Goal: Answer question/provide support: Answer question/provide support

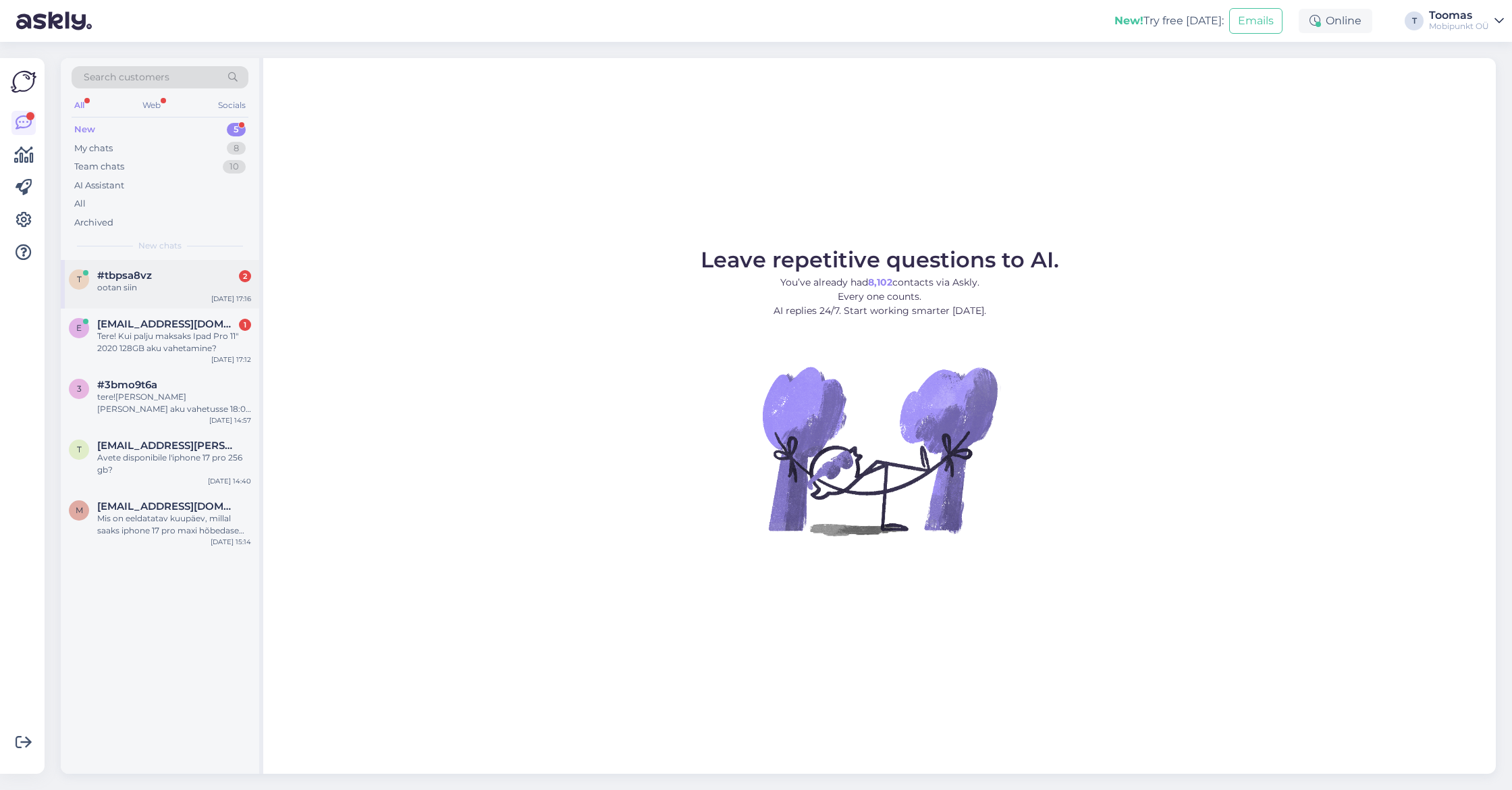
click at [157, 269] on div "#tbpsa8vz 2" at bounding box center [173, 275] width 154 height 12
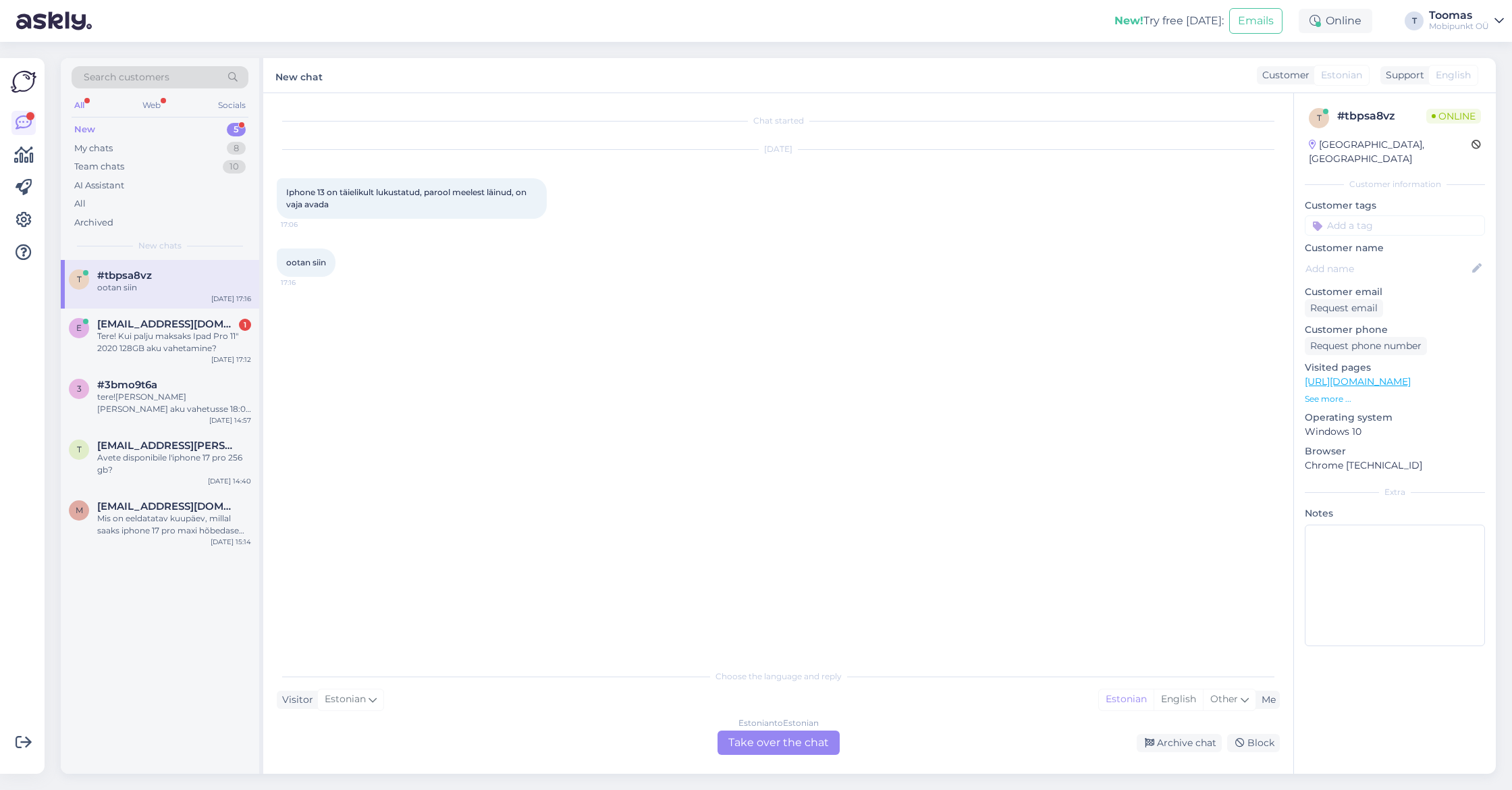
click at [777, 734] on div "Estonian to Estonian Take over the chat" at bounding box center [779, 743] width 122 height 24
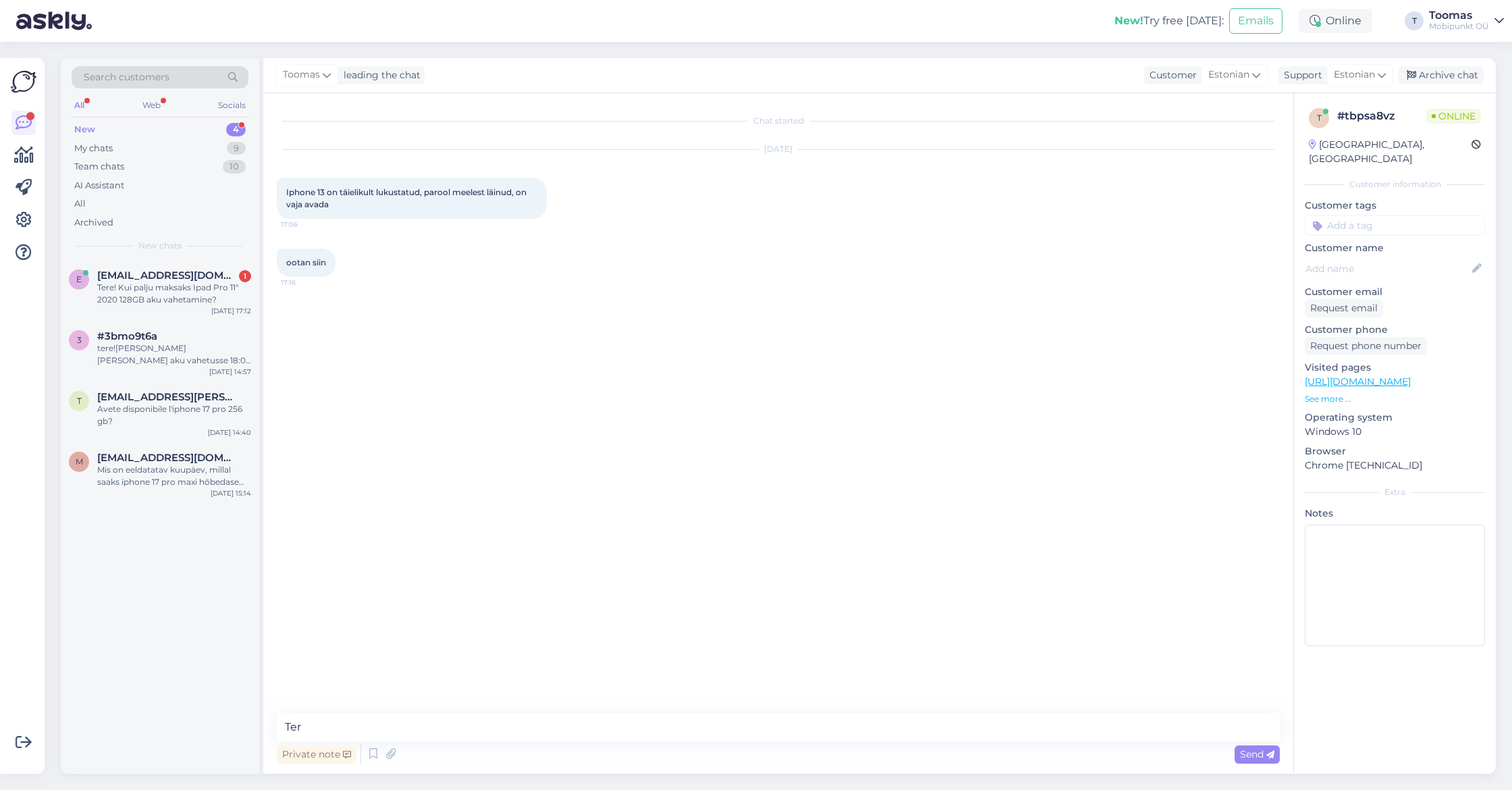
type textarea "Tere"
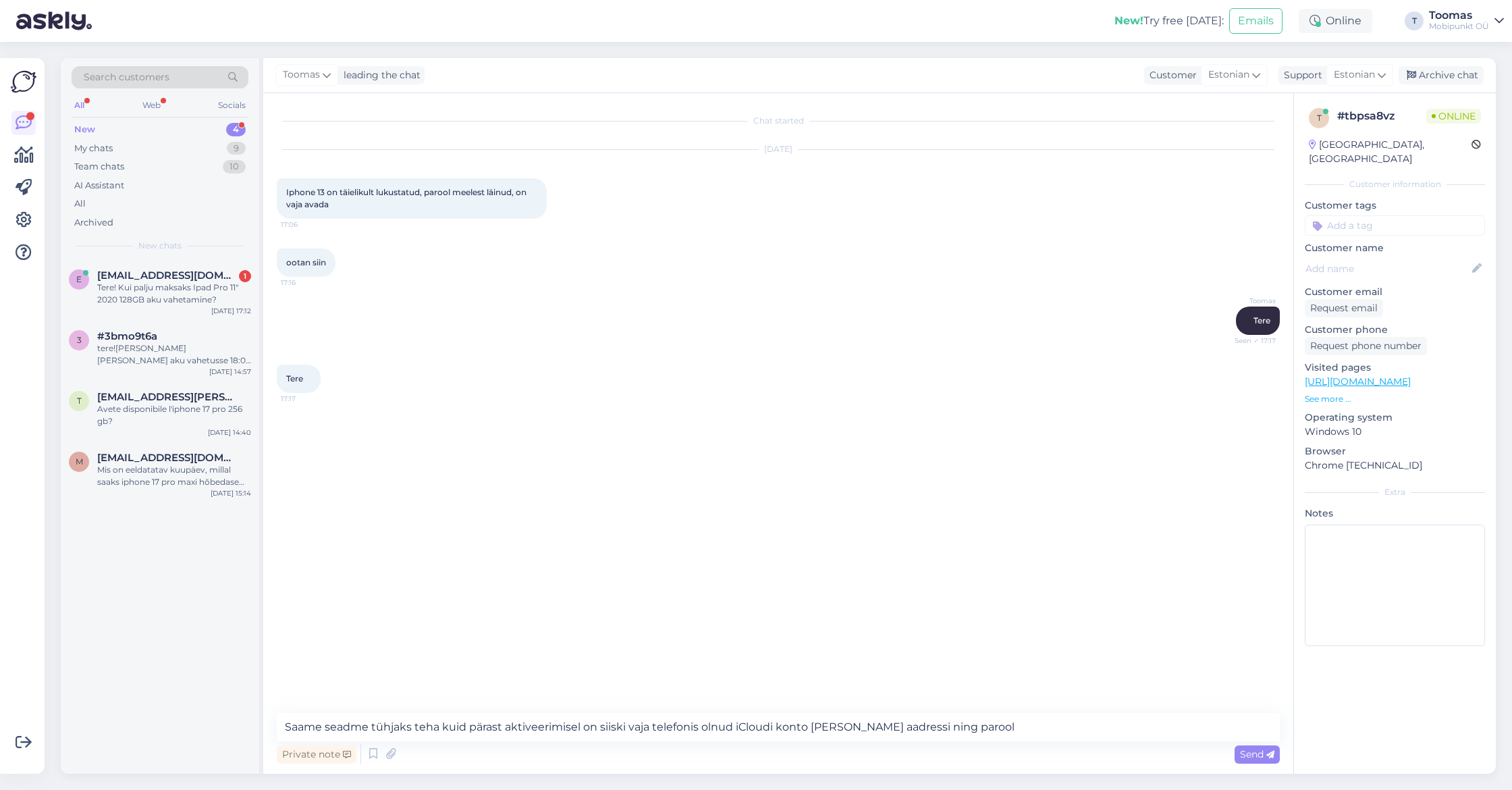
type textarea "Saame seadme tühjaks teha kuid pärast aktiveerimisel on siiski vaja telefonis o…"
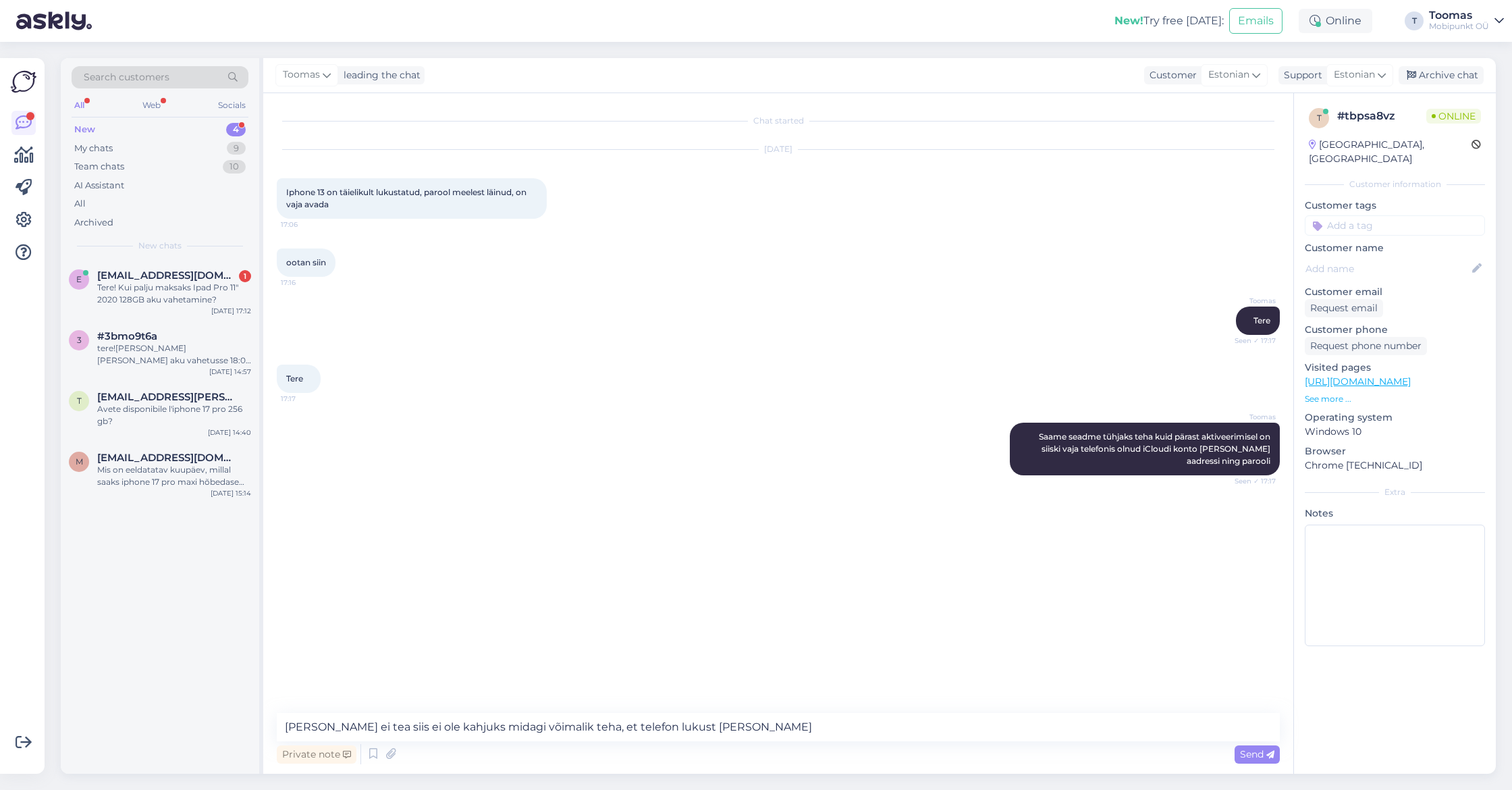
type textarea "[PERSON_NAME] ei tea siis ei ole kahjuks midagi võimalik teha, et telefon lukus…"
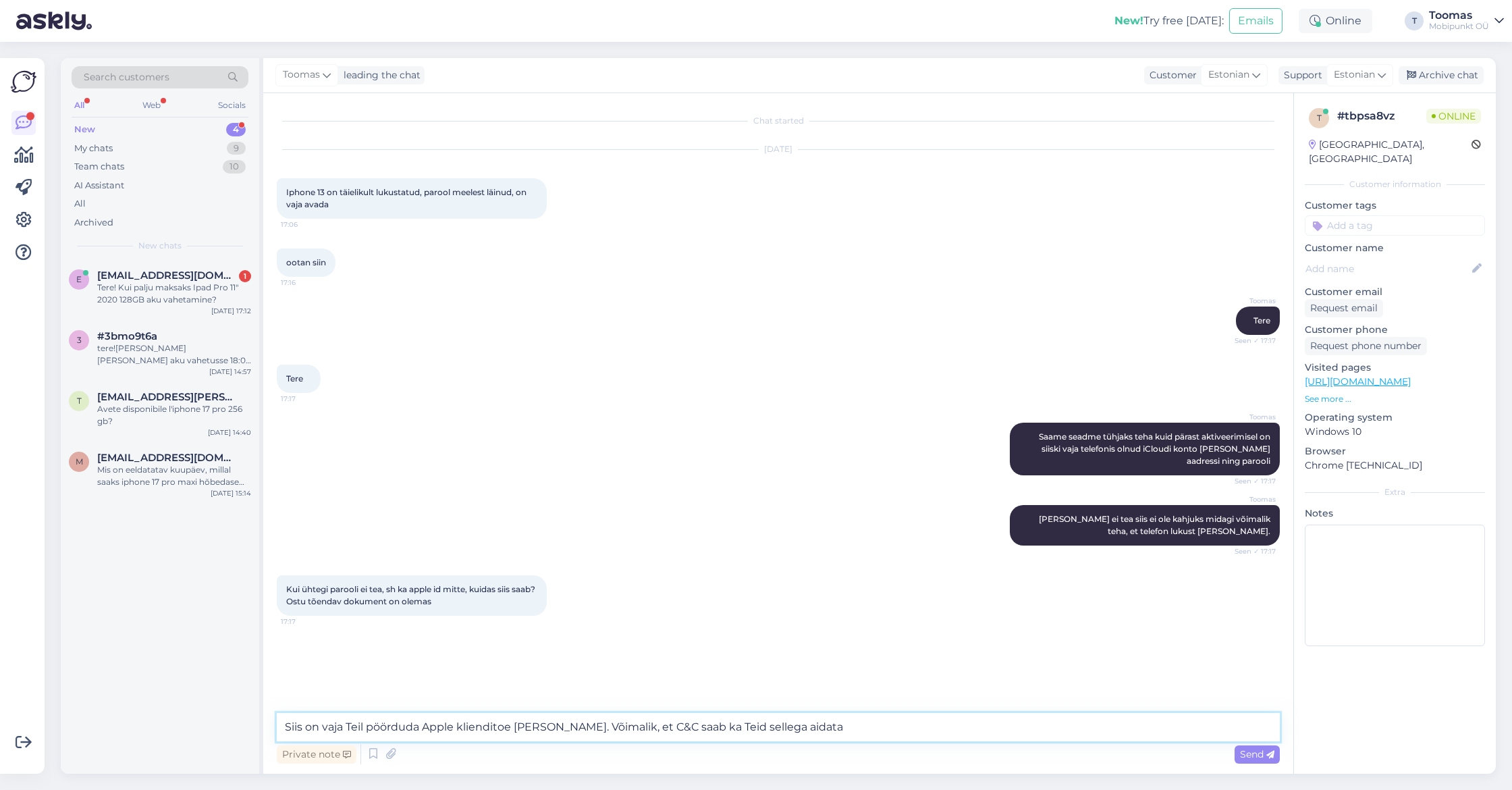
type textarea "Siis on vaja Teil pöörduda Apple klienditoe [PERSON_NAME]. Võimalik, et C&C saa…"
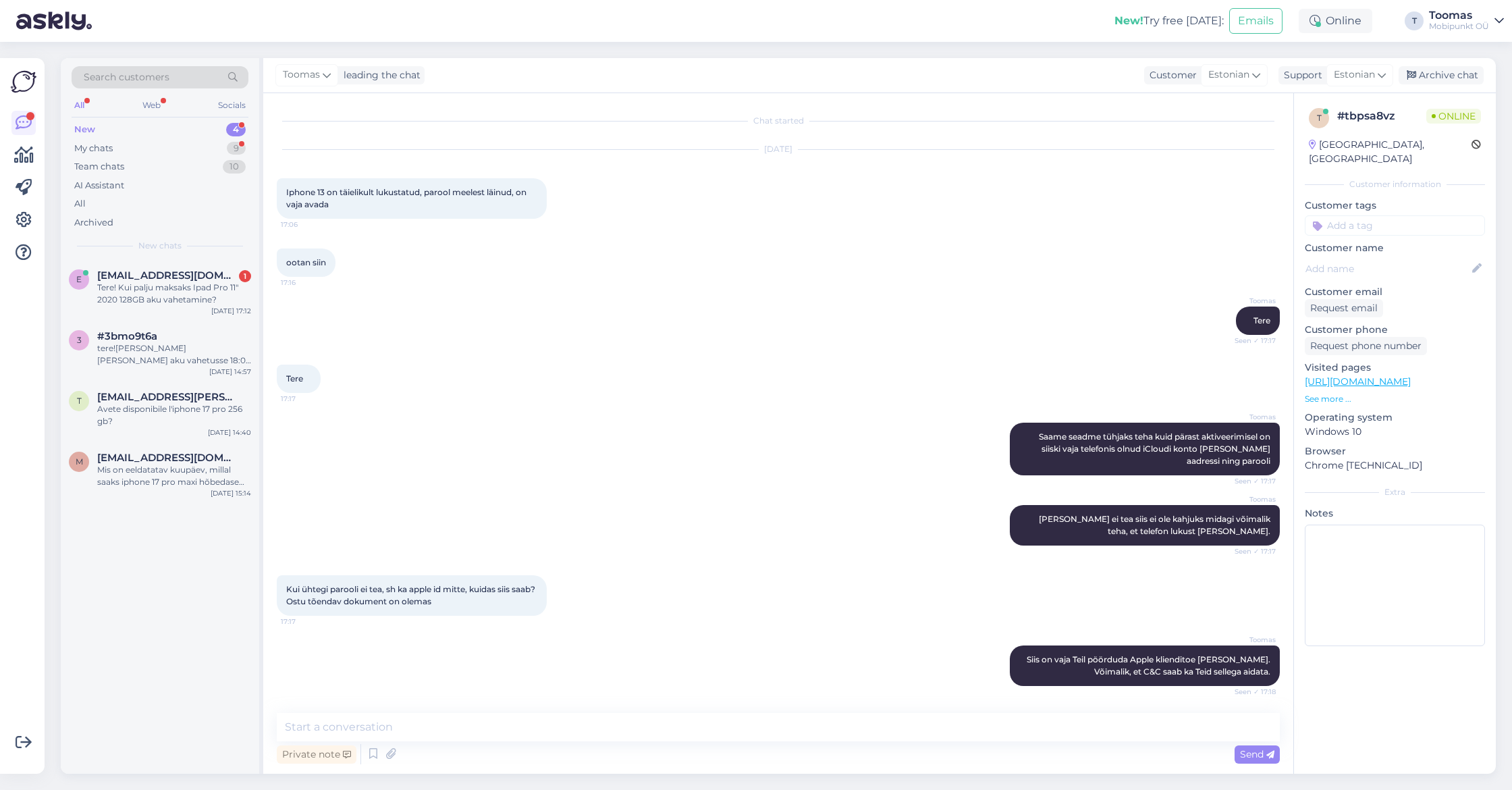
scroll to position [58, 0]
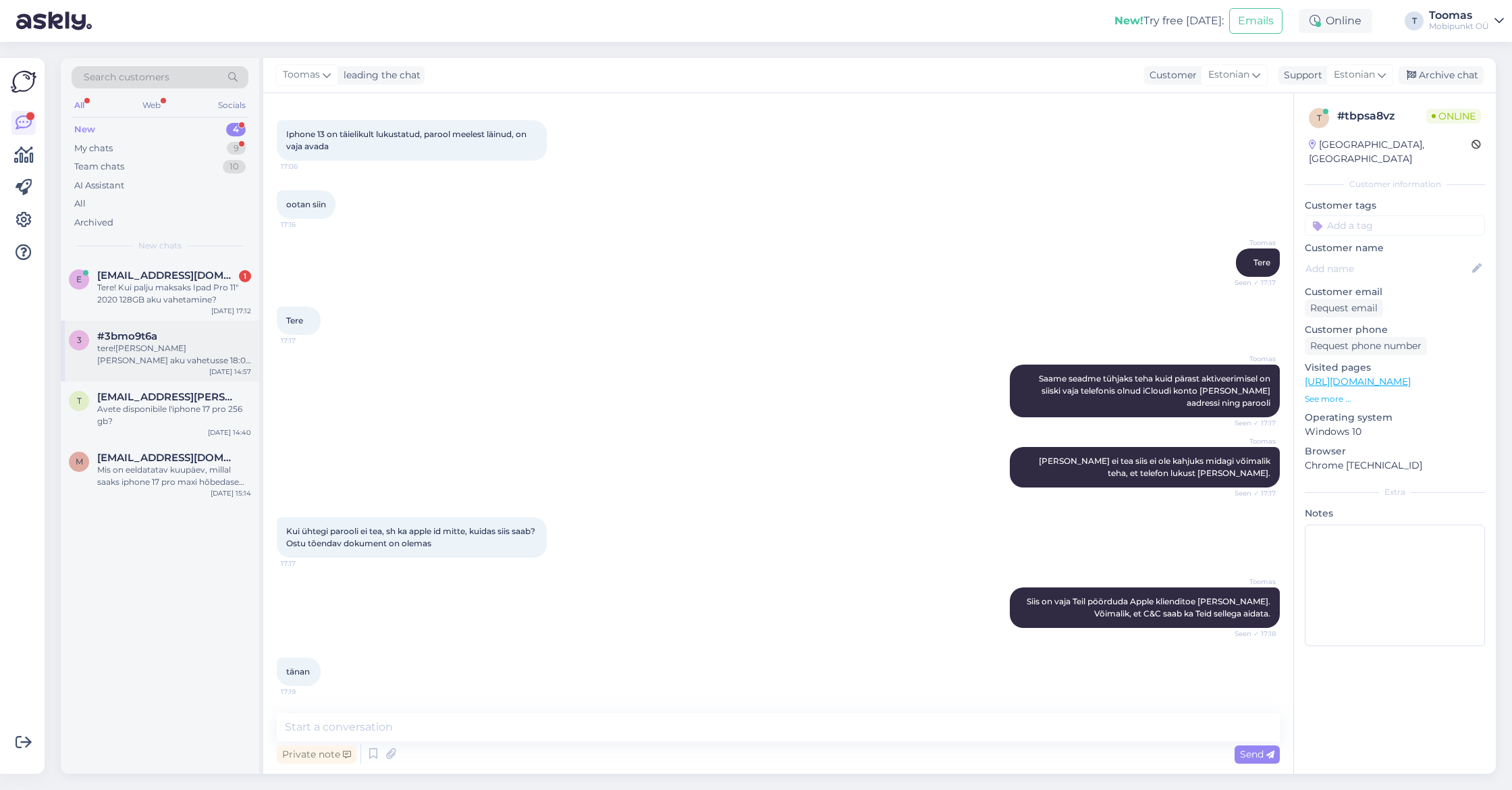
click at [177, 325] on div "3 #3bmo9t6a tere![PERSON_NAME] [PERSON_NAME] aku vahetusse 18:00 kas see saab s…" at bounding box center [160, 351] width 199 height 61
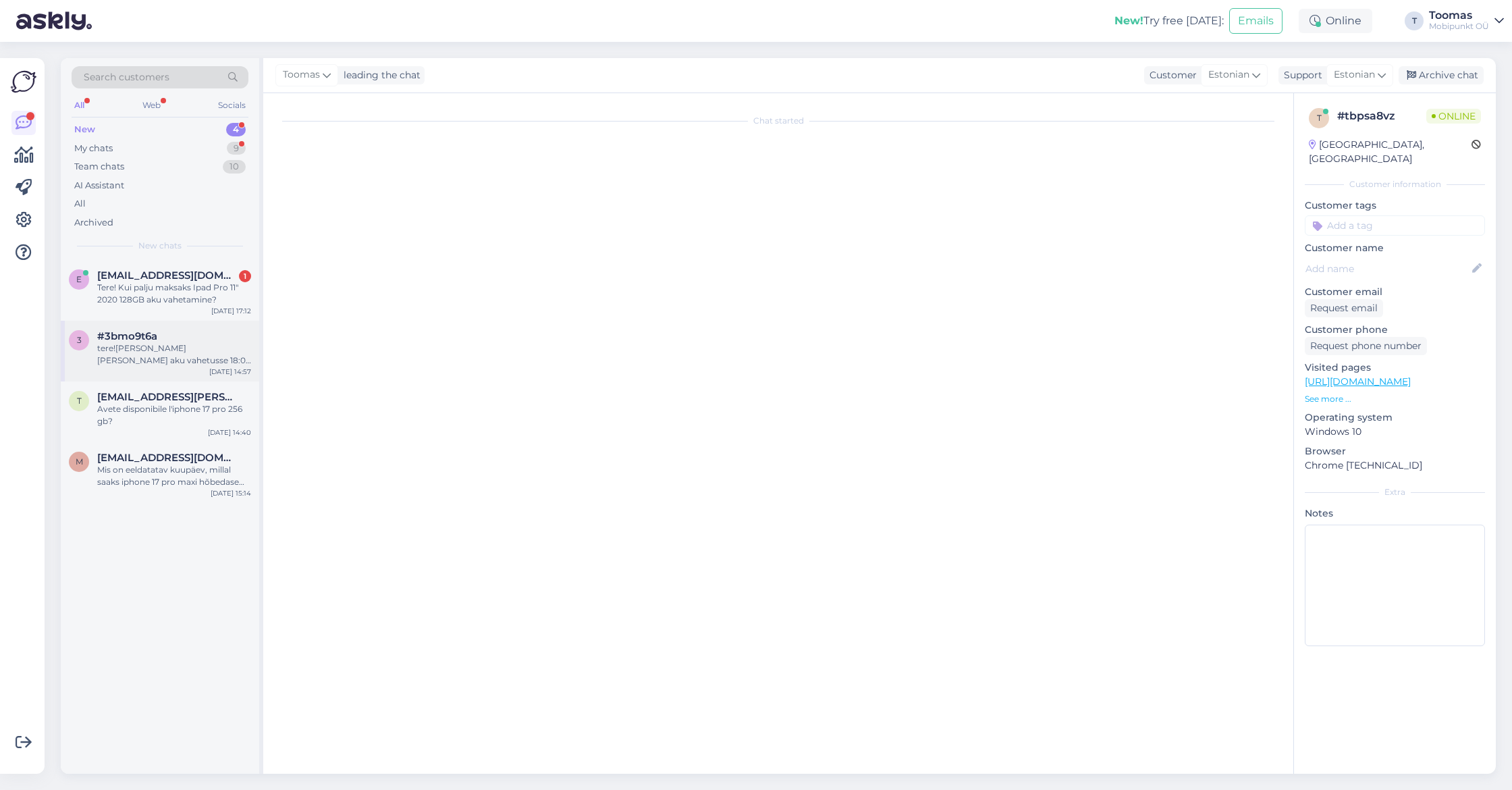
scroll to position [0, 0]
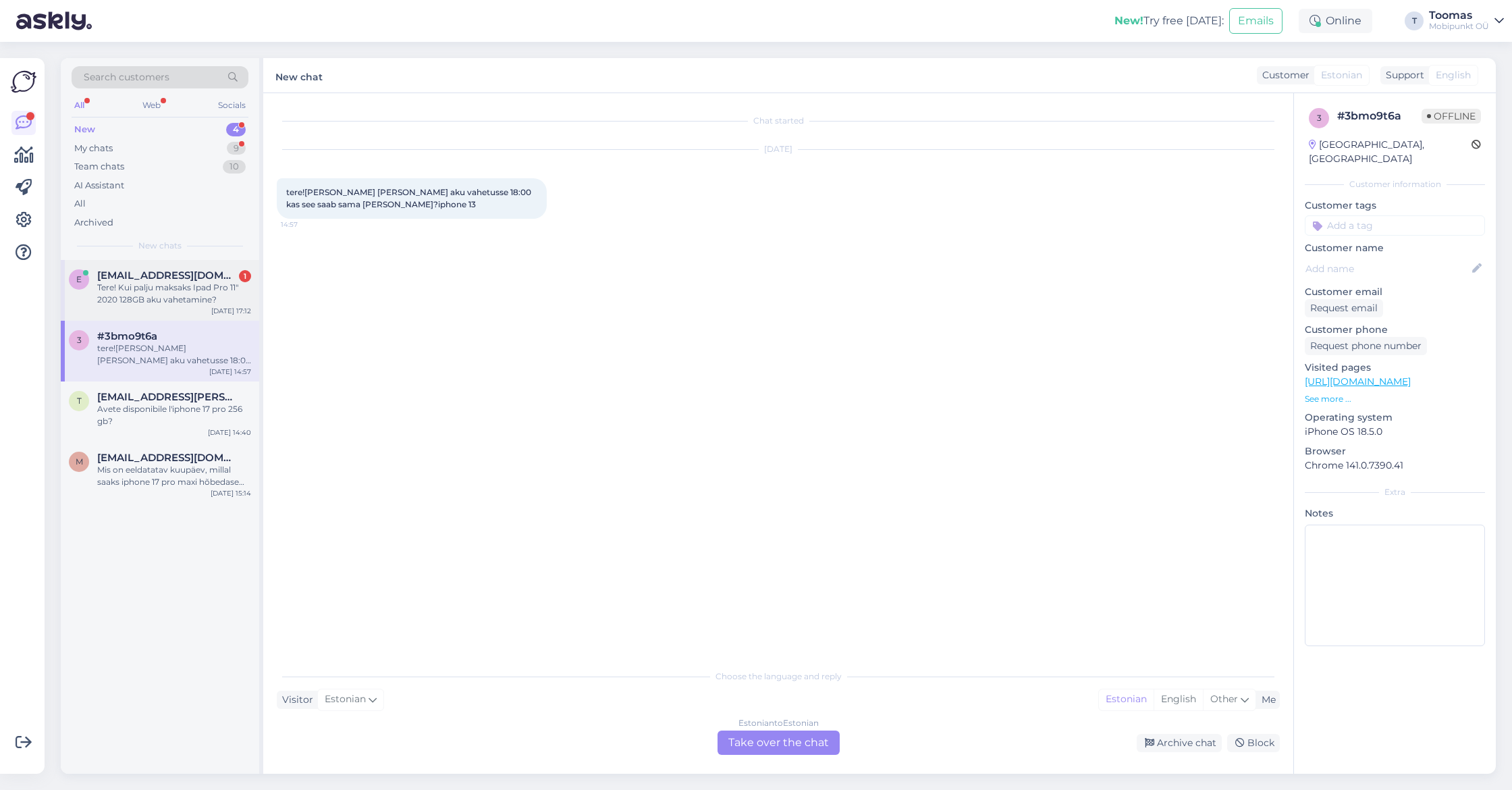
click at [204, 291] on div "Tere! Kui palju maksaks Ipad Pro 11" 2020 128GB aku vahetamine?" at bounding box center [173, 294] width 154 height 24
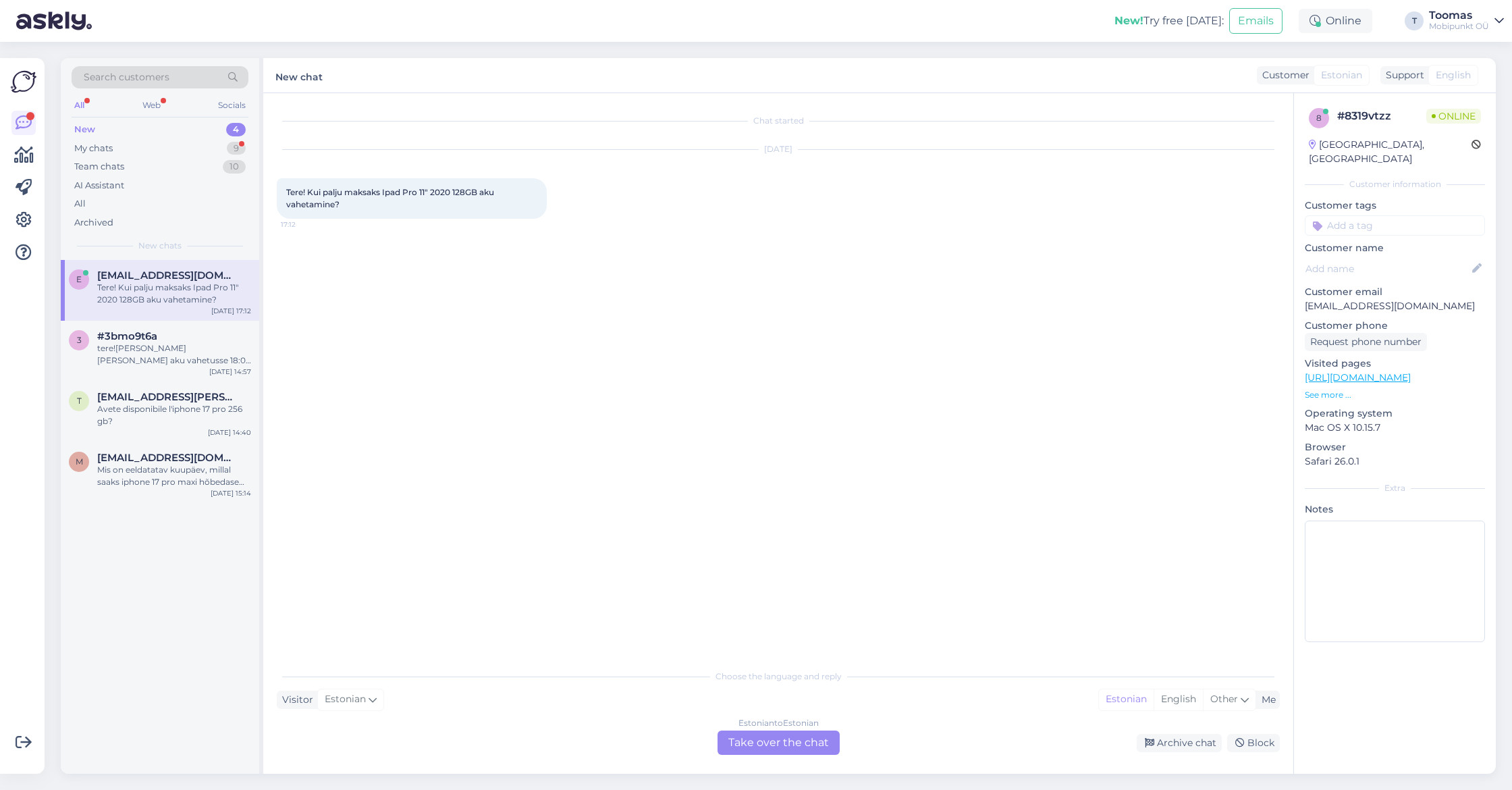
click at [796, 752] on div "Estonian to Estonian Take over the chat" at bounding box center [779, 743] width 122 height 24
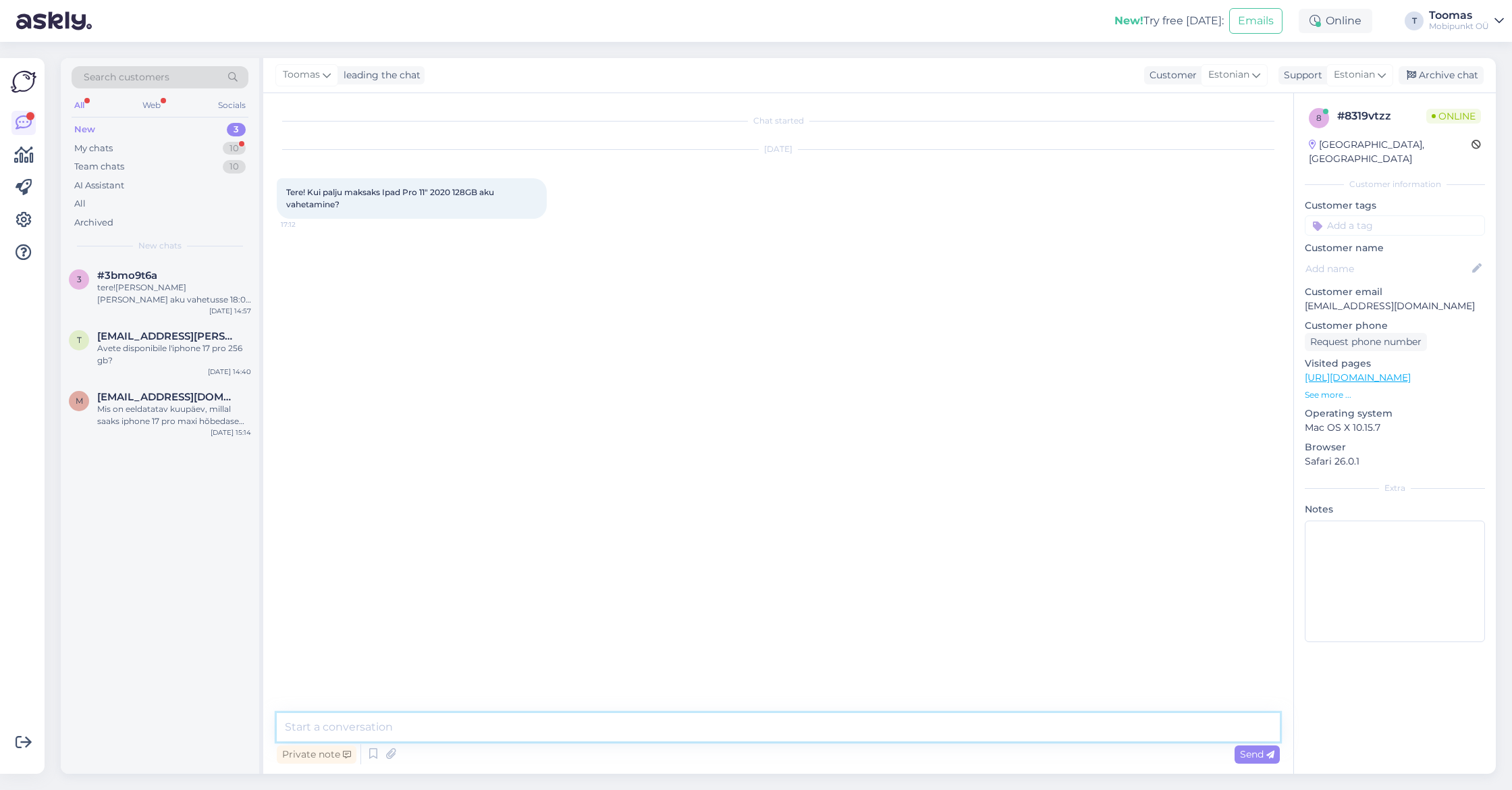
click at [699, 733] on textarea at bounding box center [778, 728] width 1003 height 28
type textarea "t"
type textarea "Tere. Kahjuks [PERSON_NAME] ole momendil selle mudeli akusid laos olemas."
